Goal: Information Seeking & Learning: Learn about a topic

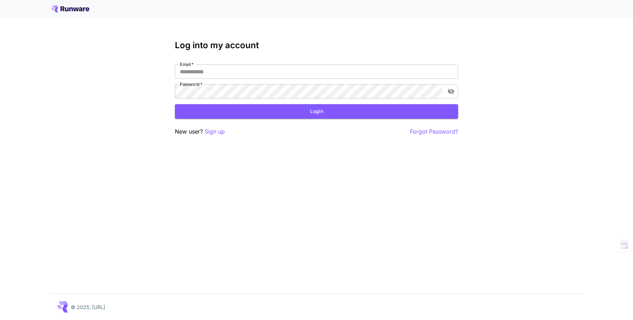
click at [79, 10] on icon at bounding box center [70, 8] width 38 height 7
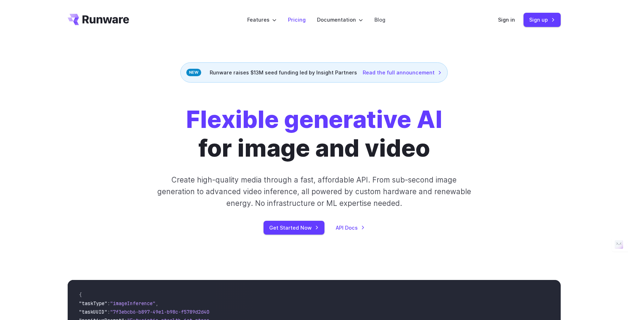
click at [294, 20] on link "Pricing" at bounding box center [297, 20] width 18 height 8
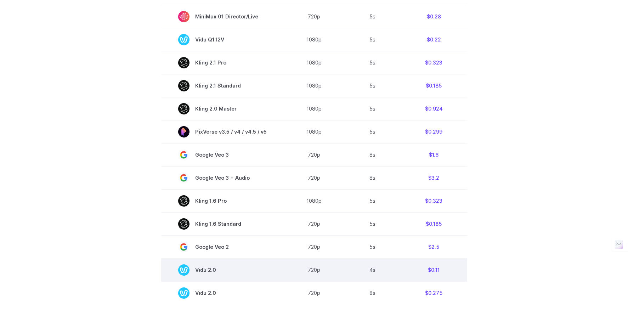
scroll to position [602, 0]
